Goal: Transaction & Acquisition: Subscribe to service/newsletter

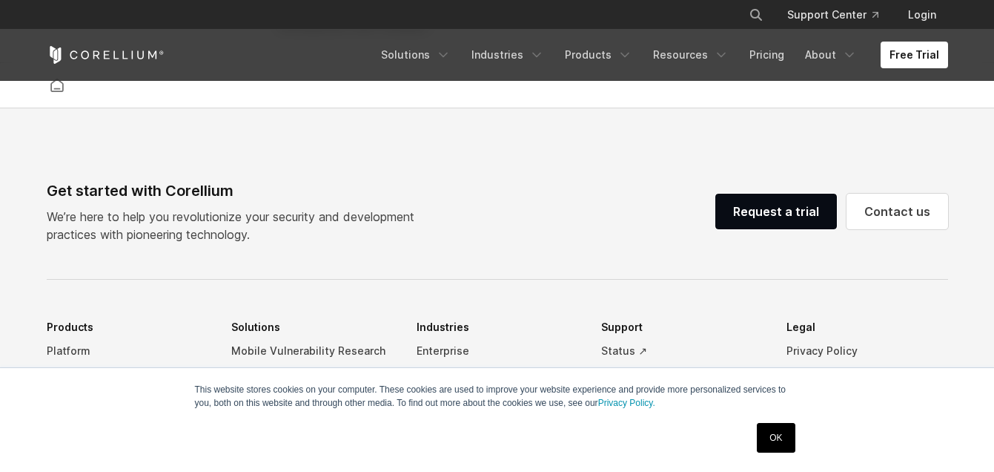
scroll to position [3510, 0]
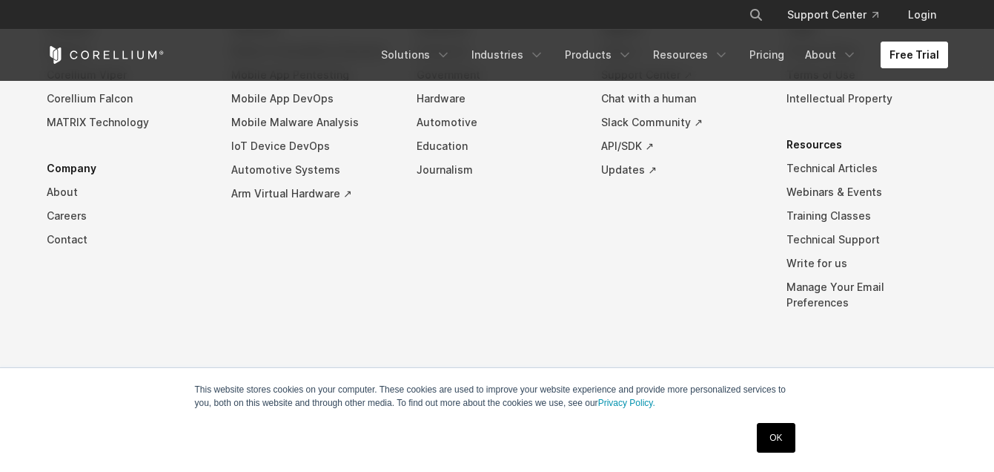
click at [905, 53] on link "Free Trial" at bounding box center [914, 55] width 67 height 27
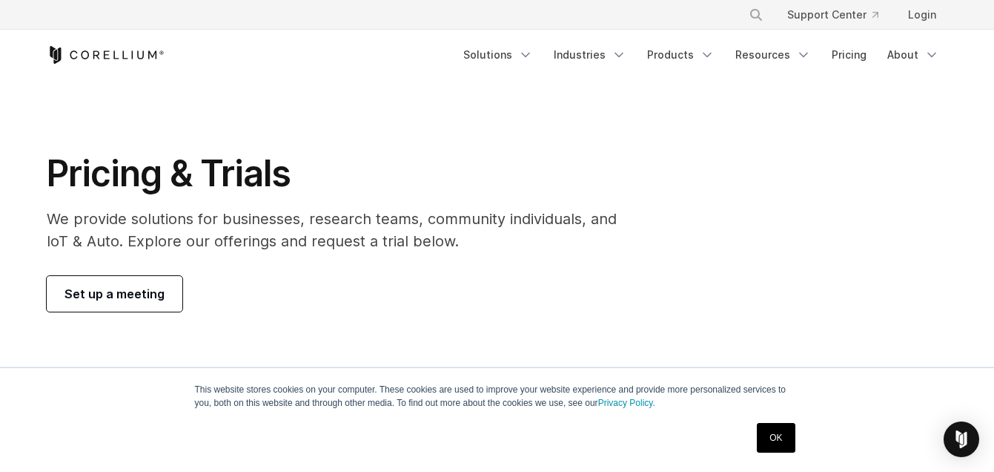
scroll to position [5, 0]
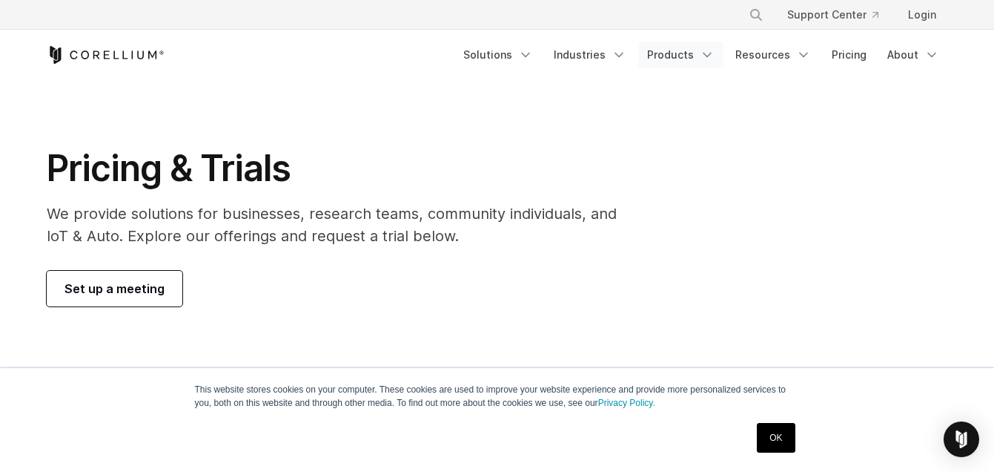
click at [699, 58] on link "Products" at bounding box center [680, 55] width 85 height 27
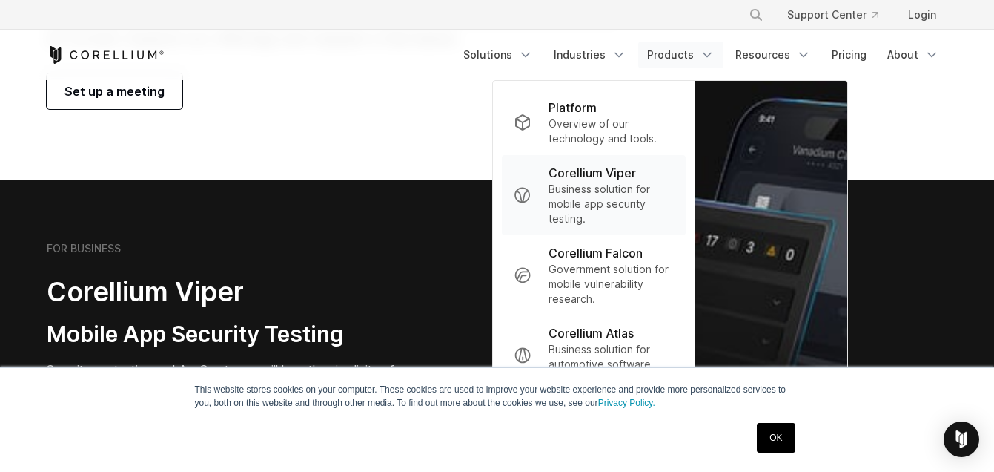
scroll to position [223, 0]
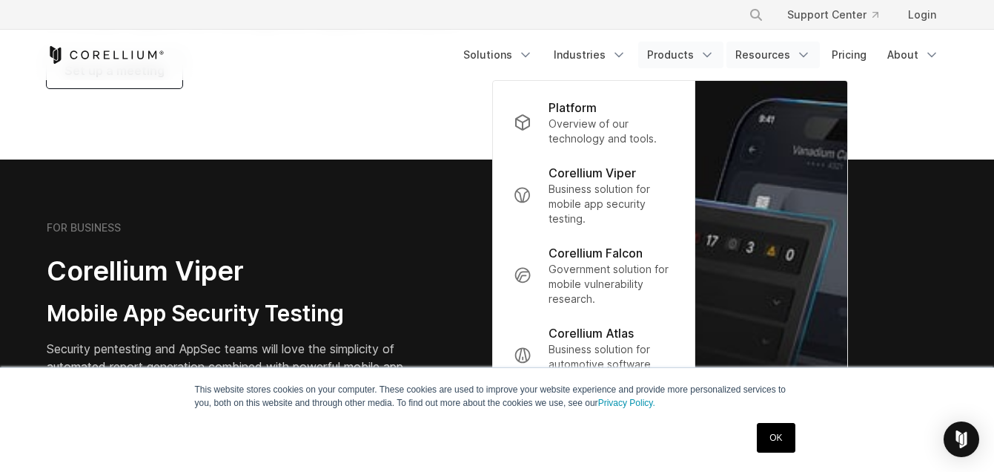
click at [764, 50] on link "Resources" at bounding box center [773, 55] width 93 height 27
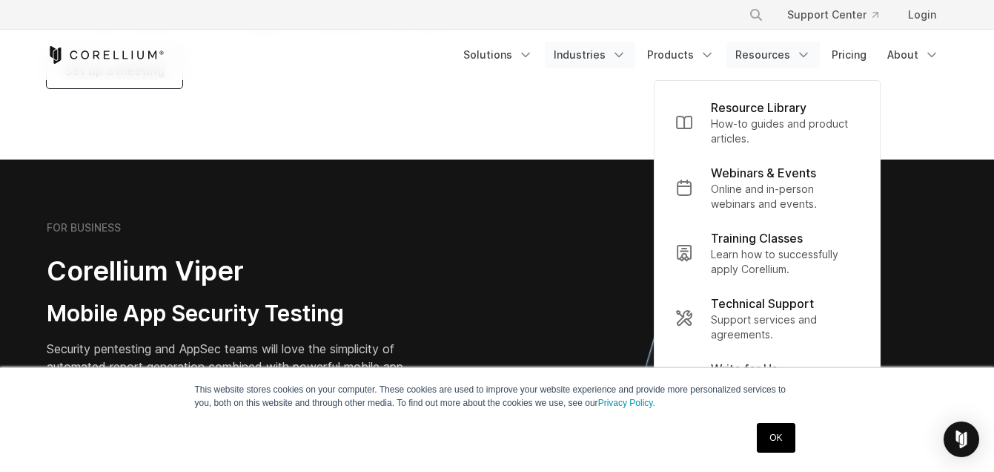
click at [611, 51] on link "Industries" at bounding box center [590, 55] width 90 height 27
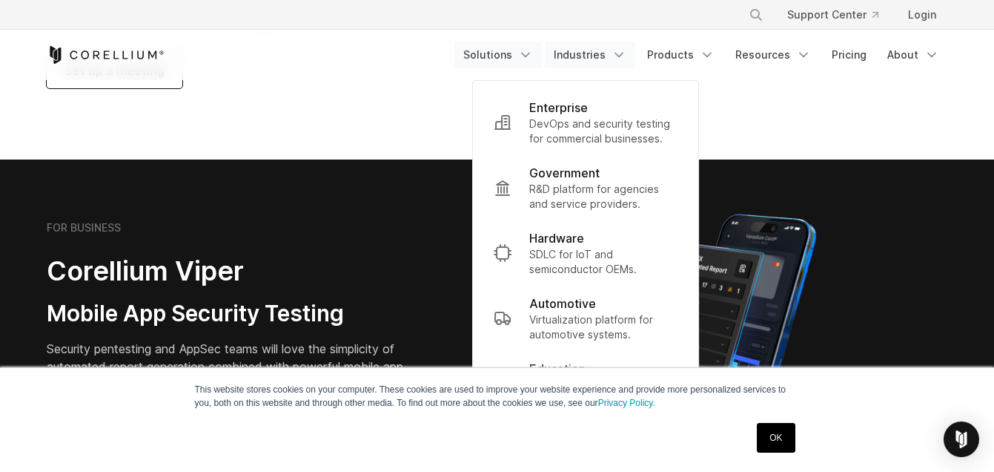
click at [522, 58] on link "Solutions" at bounding box center [498, 55] width 87 height 27
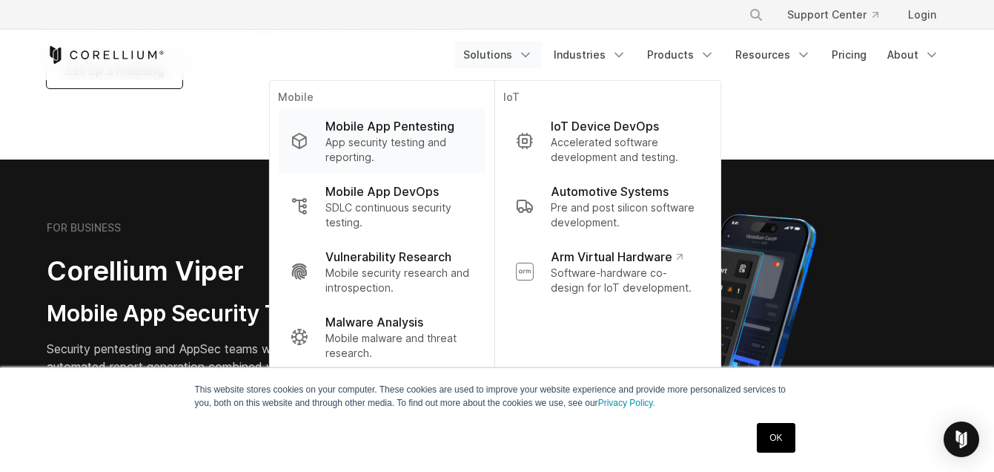
click at [403, 128] on p "Mobile App Pentesting" at bounding box center [390, 126] width 129 height 18
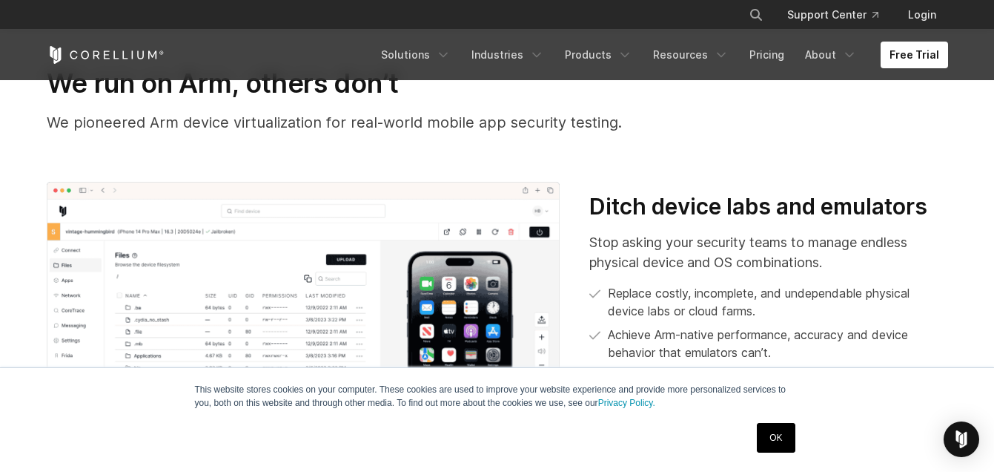
scroll to position [435, 0]
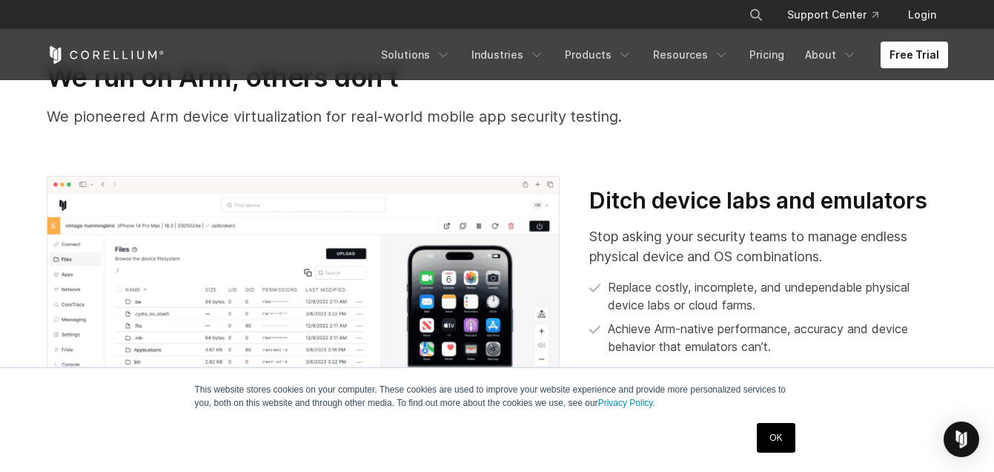
click at [531, 166] on div "We run on Arm, others don’t We pioneered Arm device virtualization for real-wor…" at bounding box center [497, 118] width 931 height 114
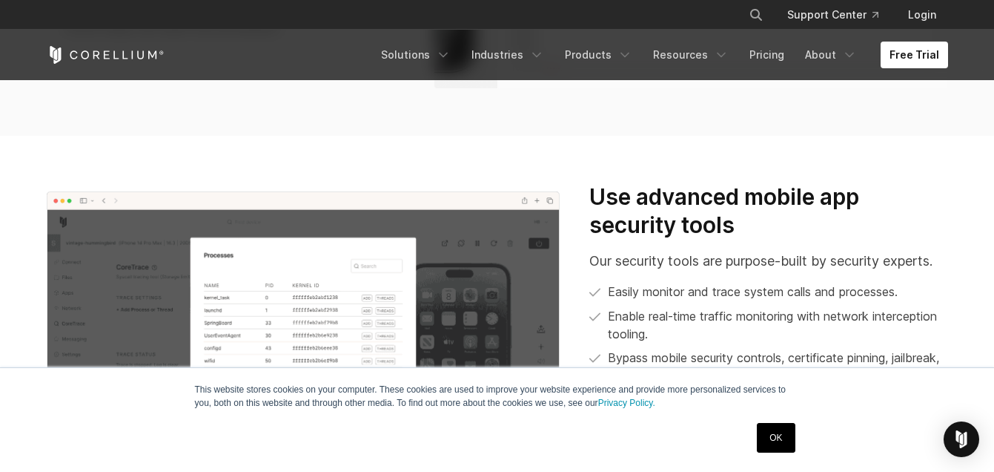
scroll to position [1271, 0]
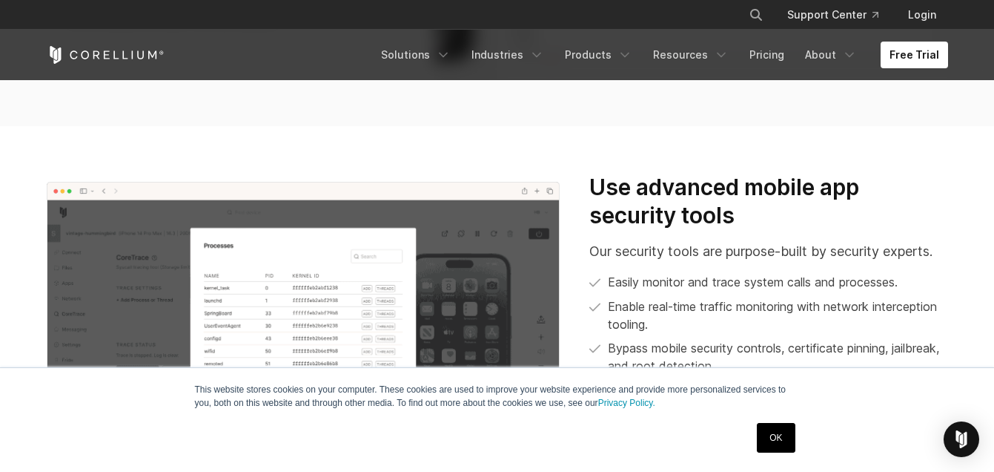
click at [790, 441] on link "OK" at bounding box center [776, 438] width 38 height 30
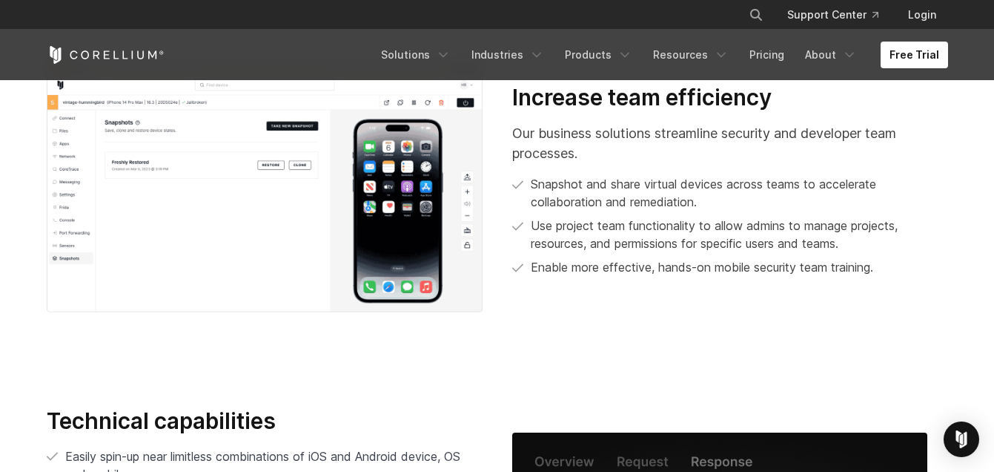
scroll to position [2508, 0]
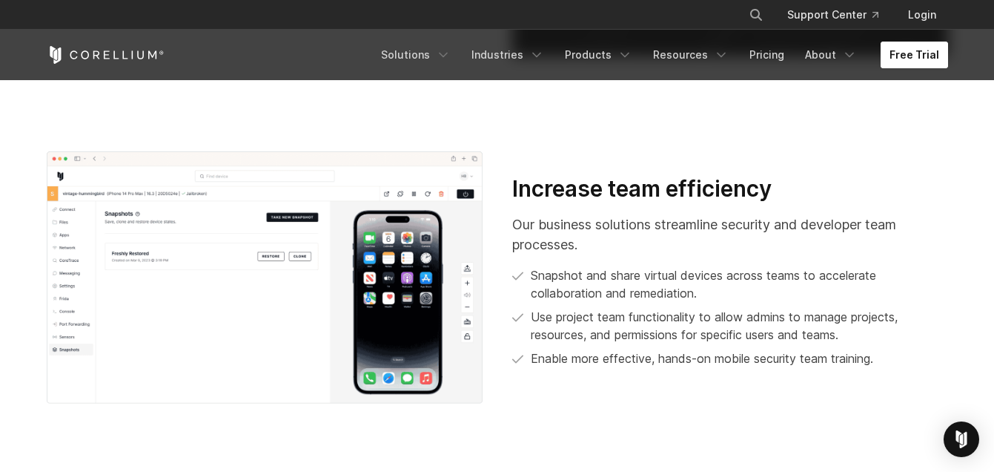
click at [894, 67] on link "Free Trial" at bounding box center [914, 55] width 67 height 27
